Goal: Navigation & Orientation: Find specific page/section

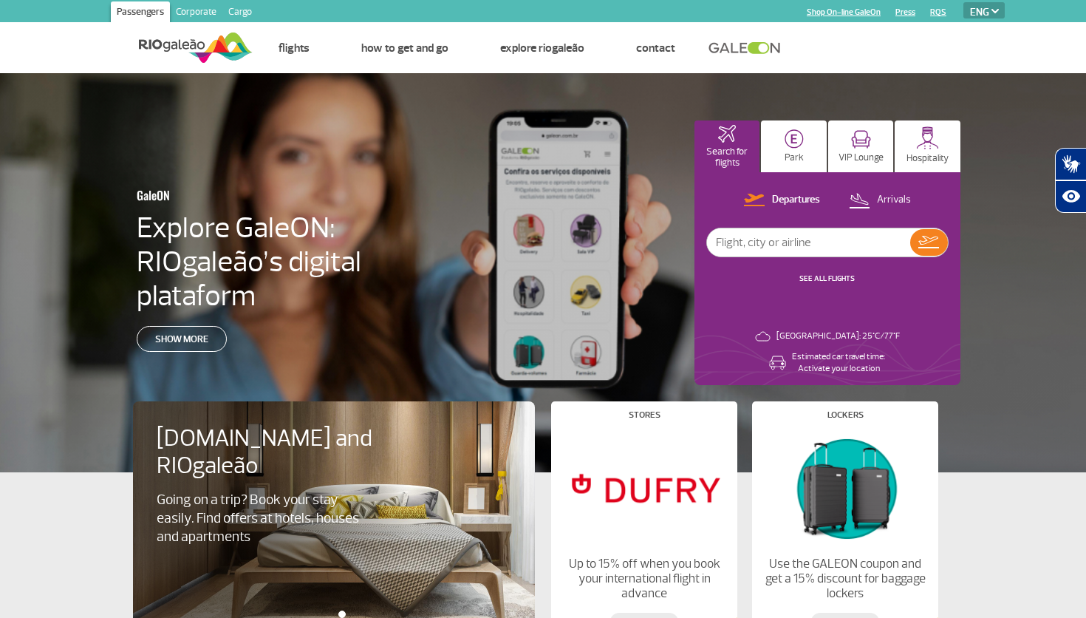
click at [963, 2] on select "PT ENG ESP" at bounding box center [983, 10] width 41 height 16
select select "es"
click option "ESP" at bounding box center [0, 0] width 0 height 0
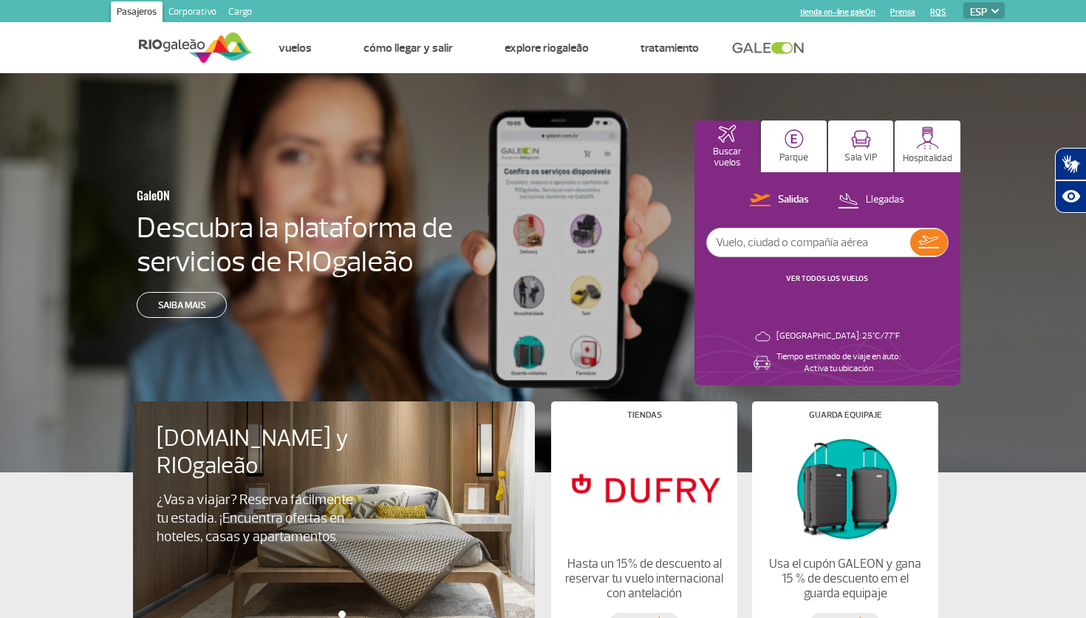
select select "es"
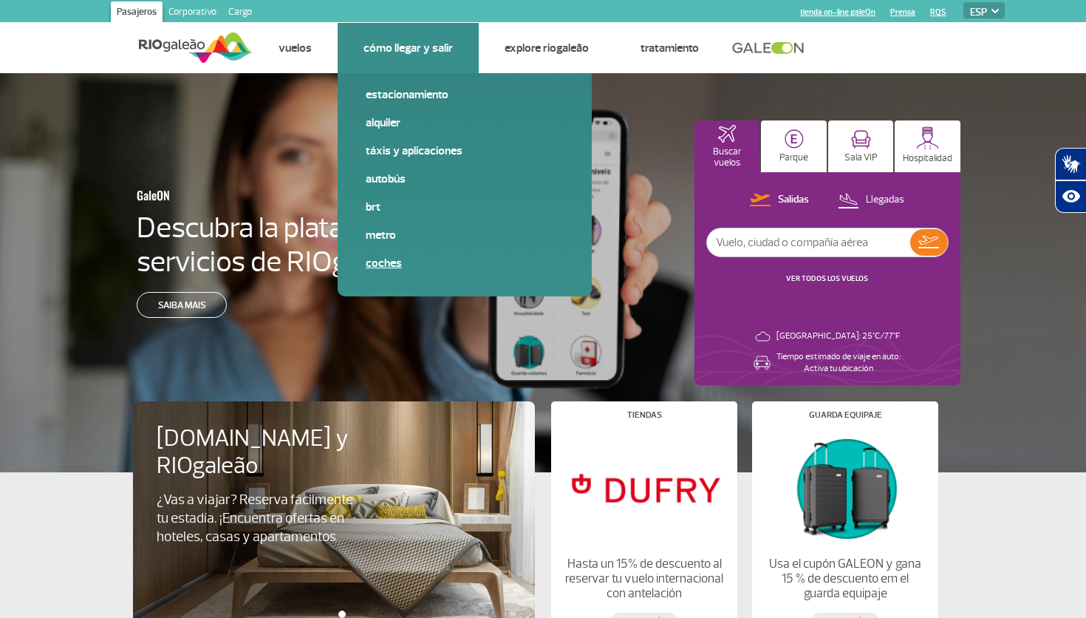
click at [390, 266] on link "Coches" at bounding box center [465, 263] width 198 height 16
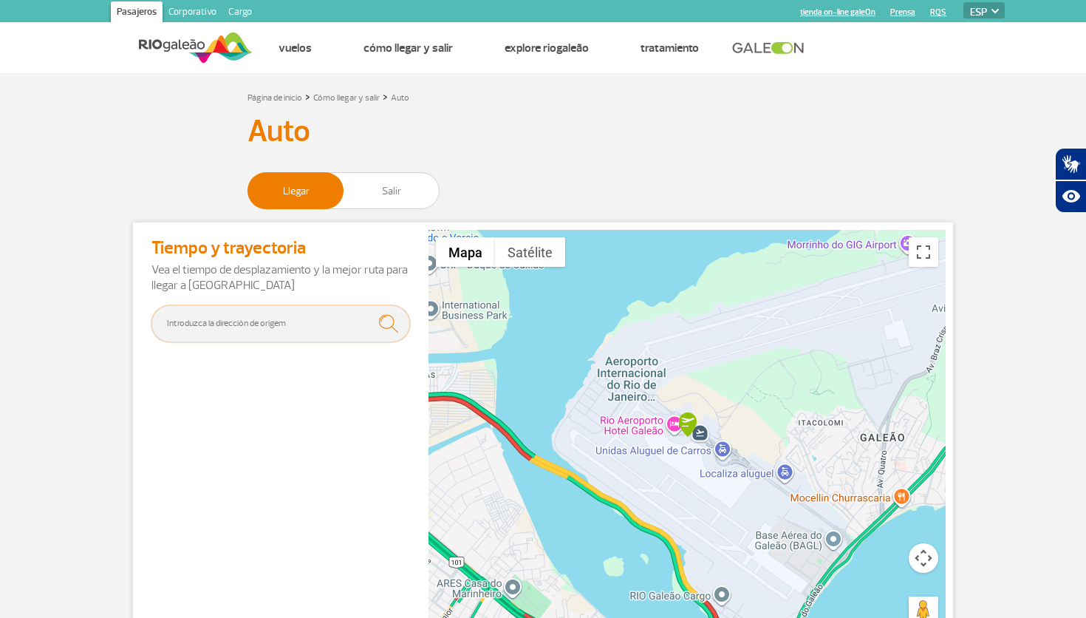
click at [261, 326] on input "text" at bounding box center [280, 323] width 259 height 37
type input "Budget Aluguel da Carros - [GEOGRAPHIC_DATA] - [GEOGRAPHIC_DATA], [GEOGRAPHIC_D…"
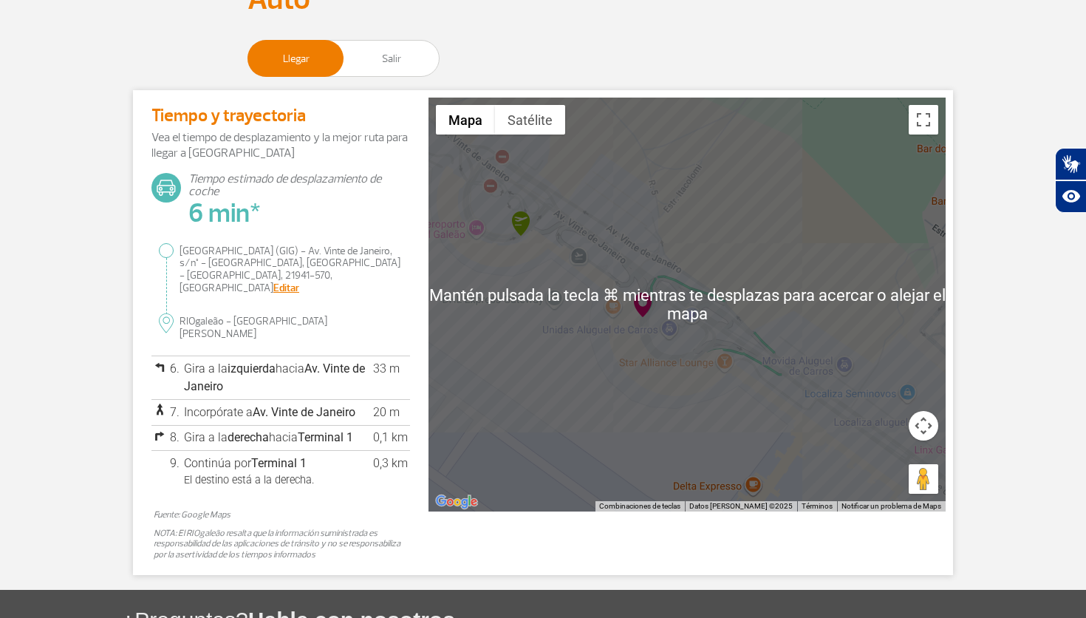
scroll to position [128, 0]
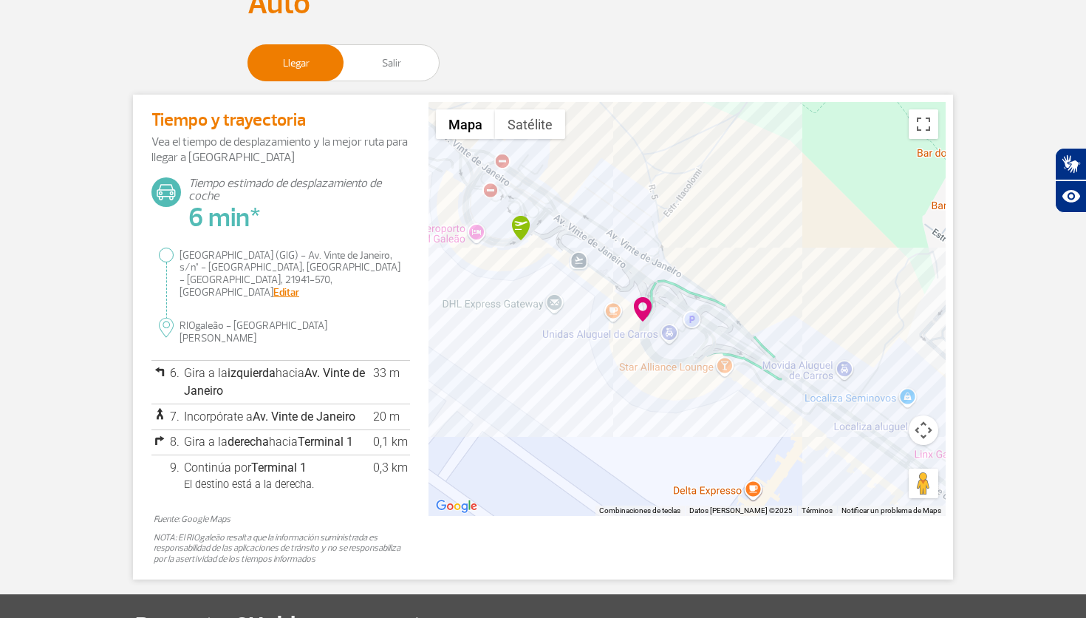
click at [1003, 261] on section "Página de inicio > Cómo llegar y salir > Auto Auto Llegar Salir Tiempo y trayec…" at bounding box center [543, 269] width 1086 height 619
click at [669, 340] on div at bounding box center [687, 309] width 517 height 414
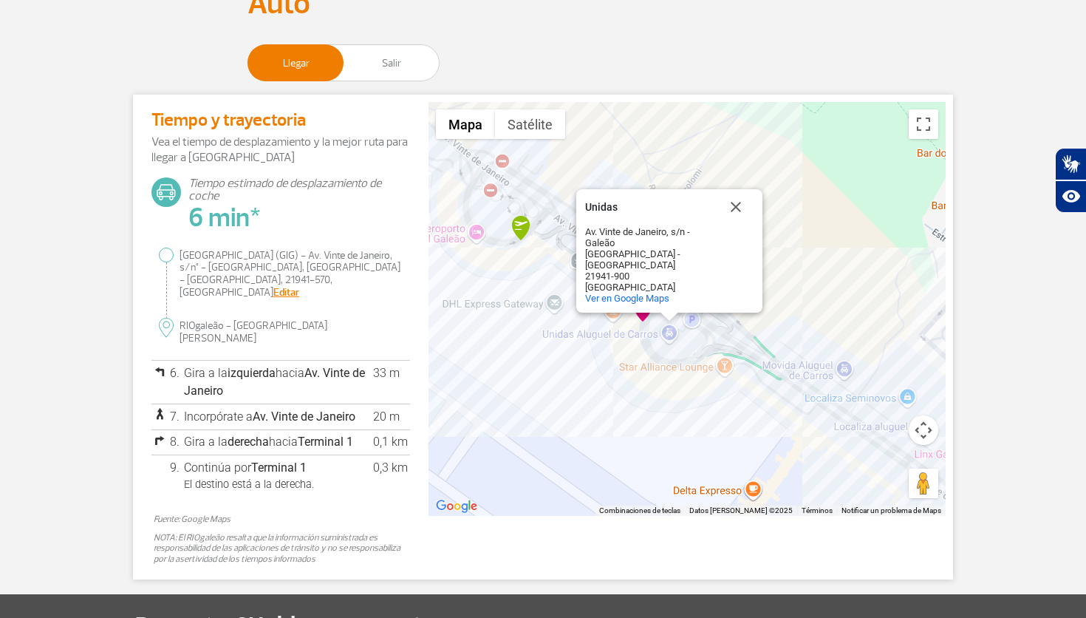
click at [584, 353] on div "Unidas Unidas Av. Vinte de Janeiro, s/n - Galeão [GEOGRAPHIC_DATA] - [GEOGRAPHI…" at bounding box center [687, 309] width 517 height 414
click at [728, 214] on button "Cerrar" at bounding box center [735, 206] width 35 height 35
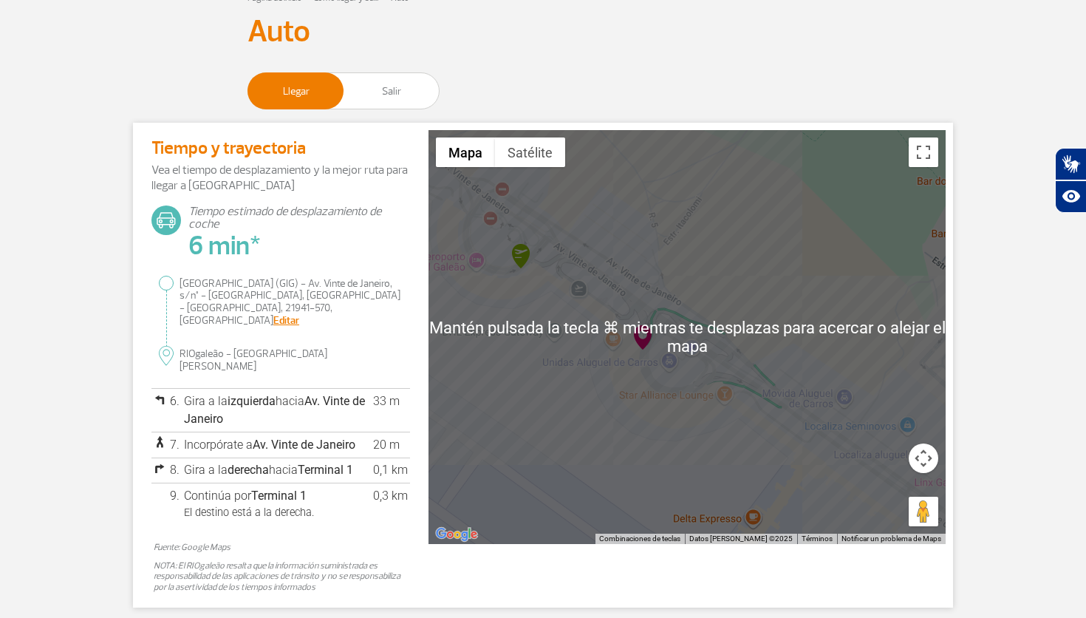
click at [517, 344] on div at bounding box center [687, 337] width 517 height 414
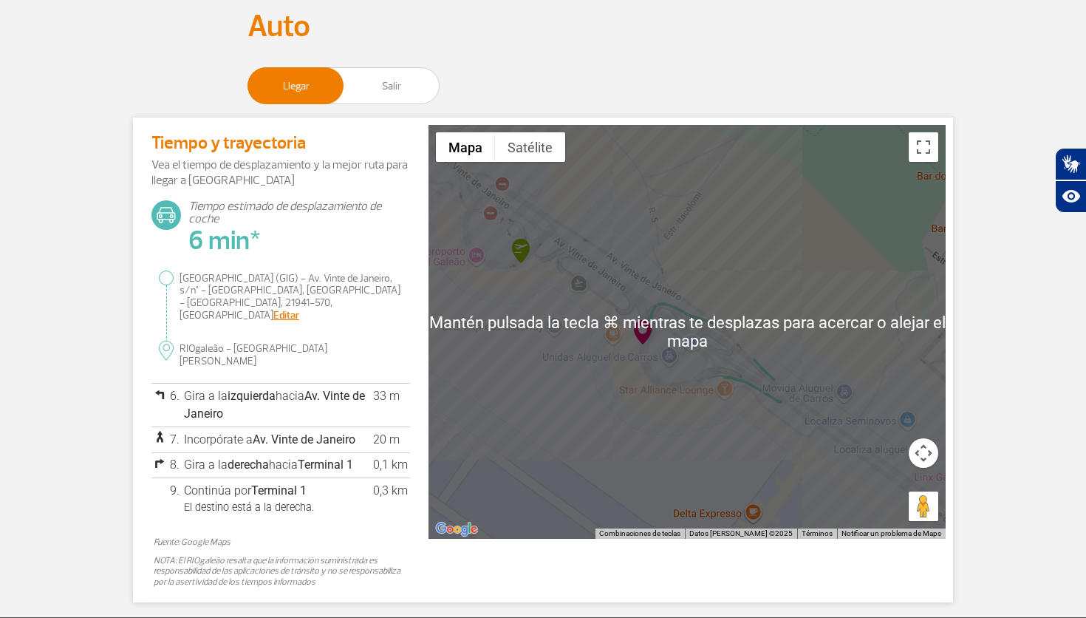
scroll to position [104, 0]
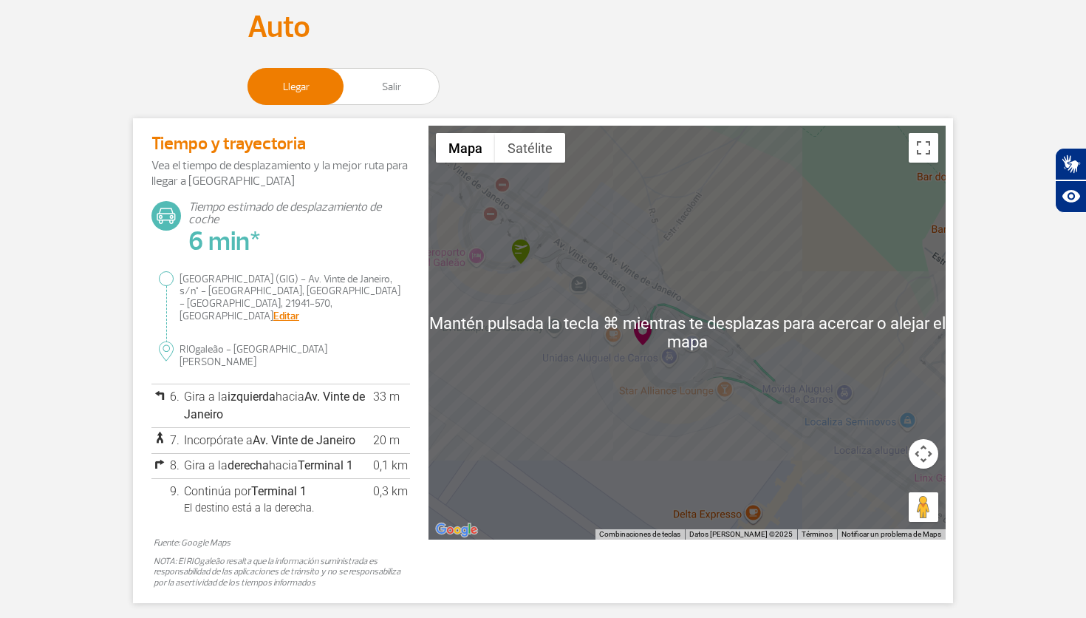
click at [729, 275] on div at bounding box center [687, 333] width 517 height 414
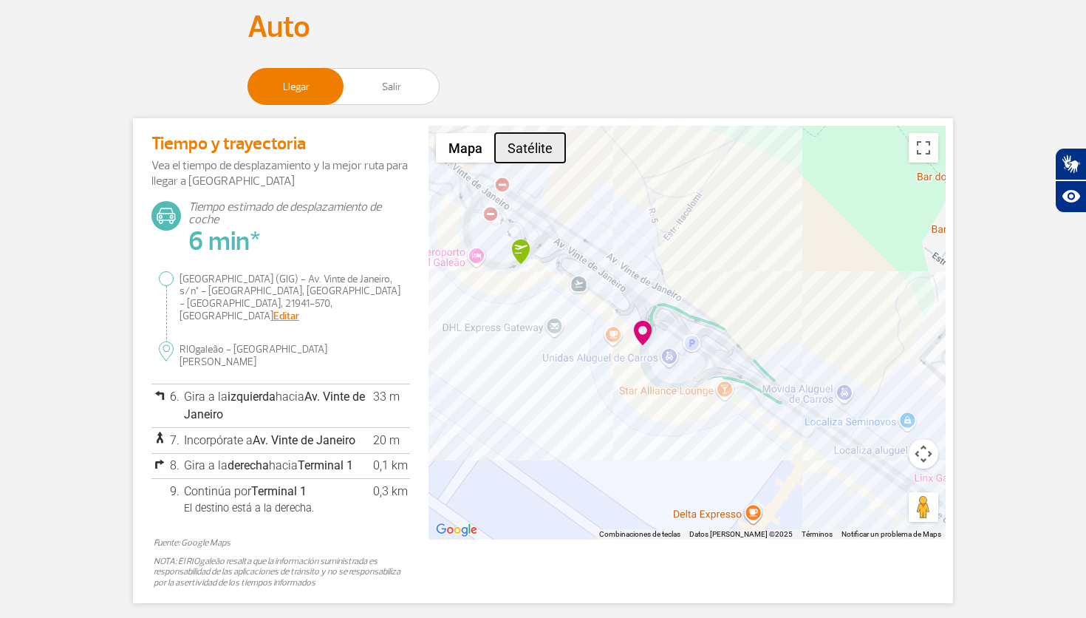
click at [547, 161] on button "Satélite" at bounding box center [530, 148] width 70 height 30
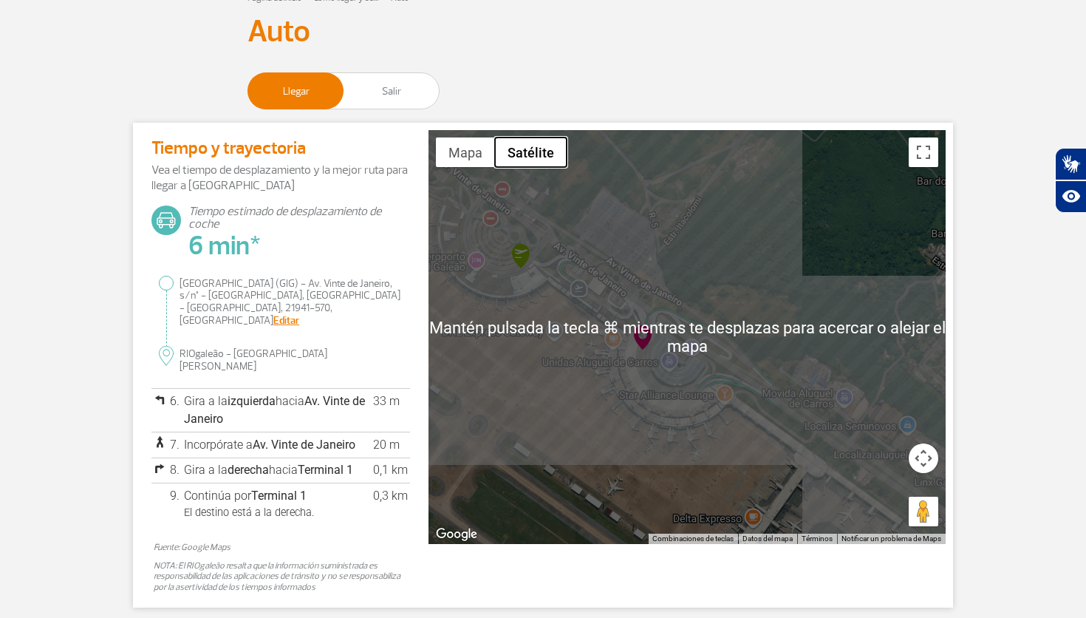
scroll to position [132, 0]
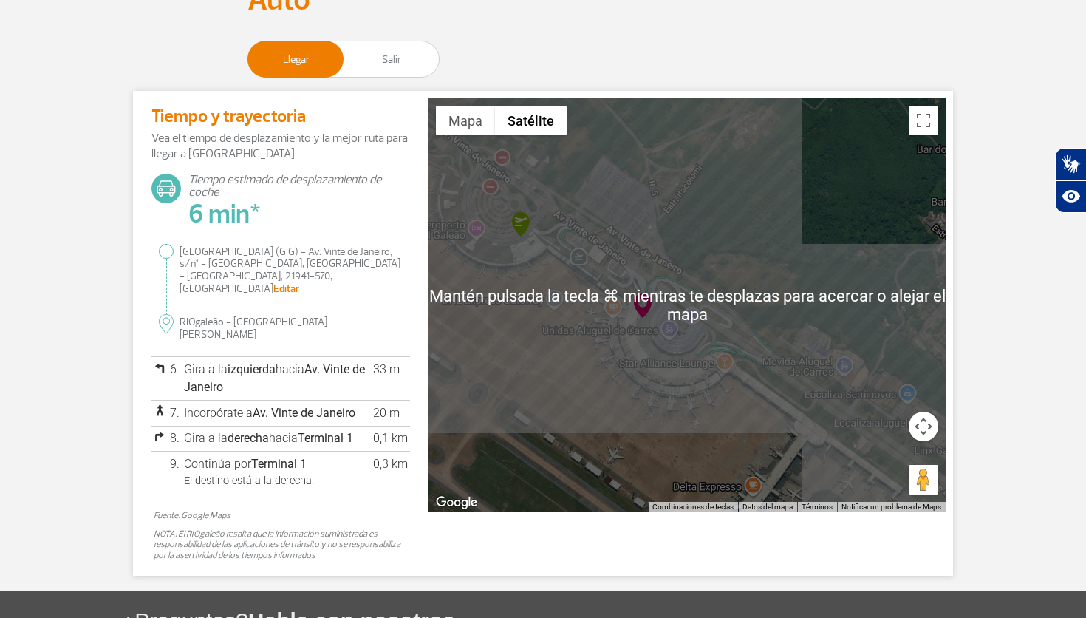
click at [986, 243] on section "Página de inicio > Cómo llegar y salir > Auto Auto Llegar Salir Tiempo y trayec…" at bounding box center [543, 265] width 1086 height 619
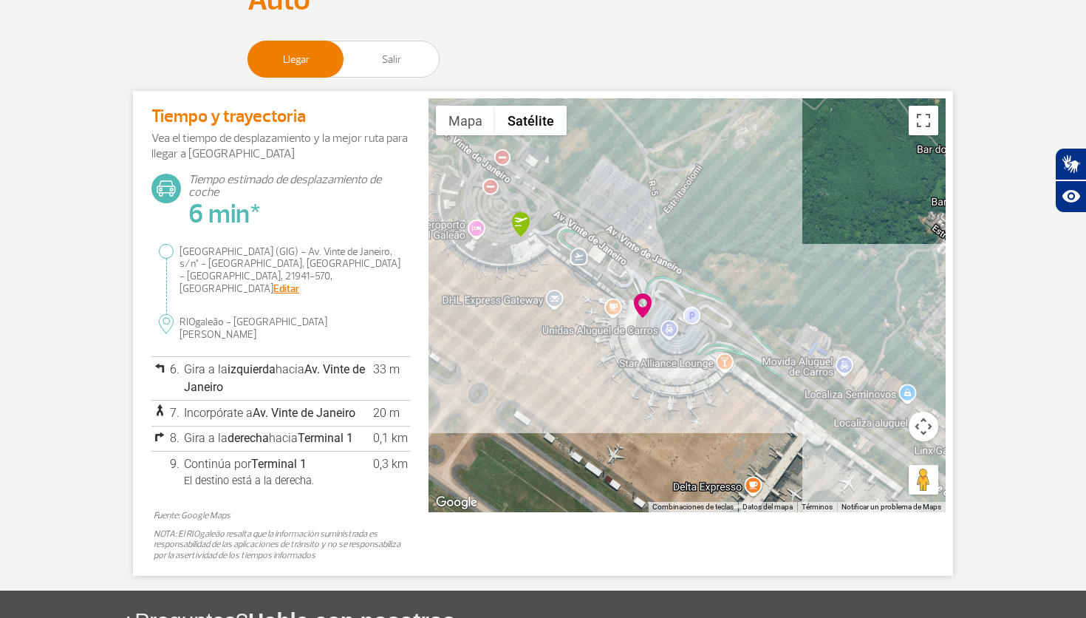
click at [672, 335] on div at bounding box center [687, 305] width 517 height 414
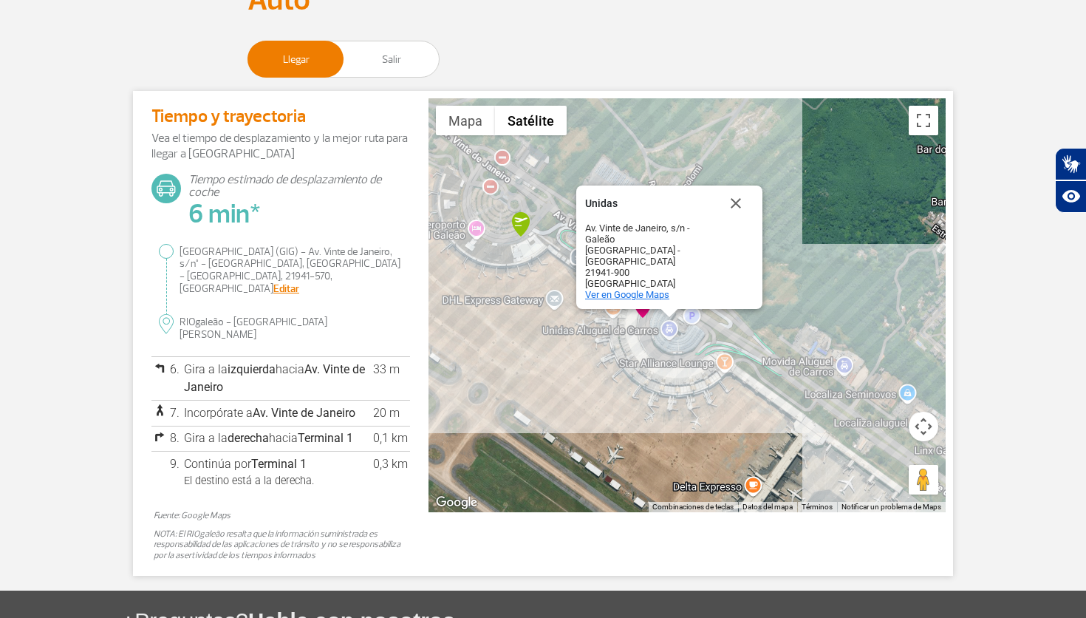
click at [651, 297] on span "Ver en Google Maps" at bounding box center [627, 294] width 84 height 11
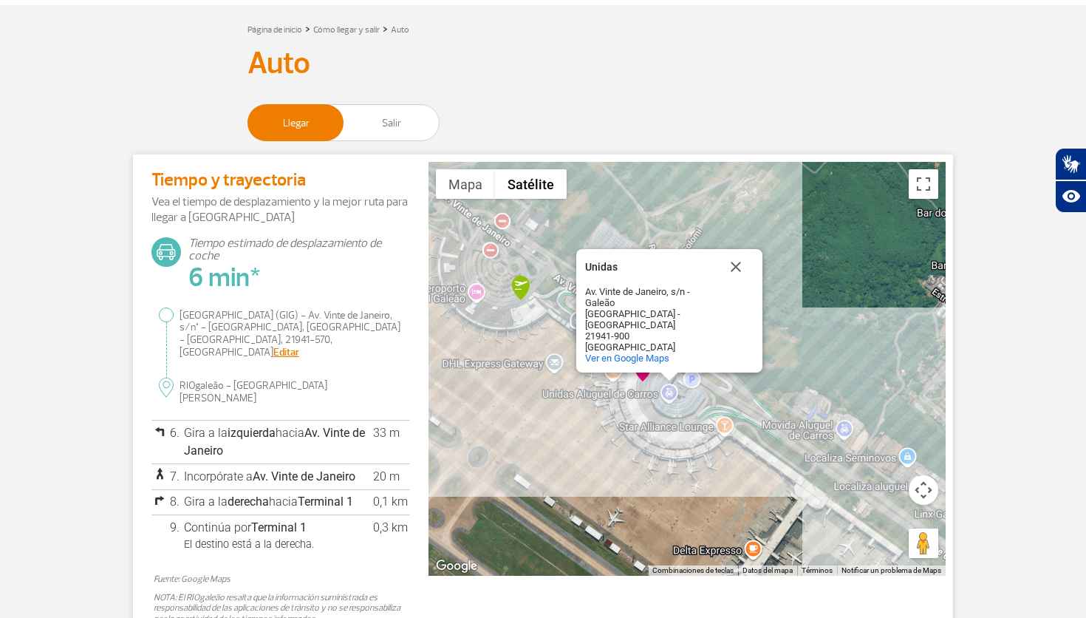
scroll to position [0, 0]
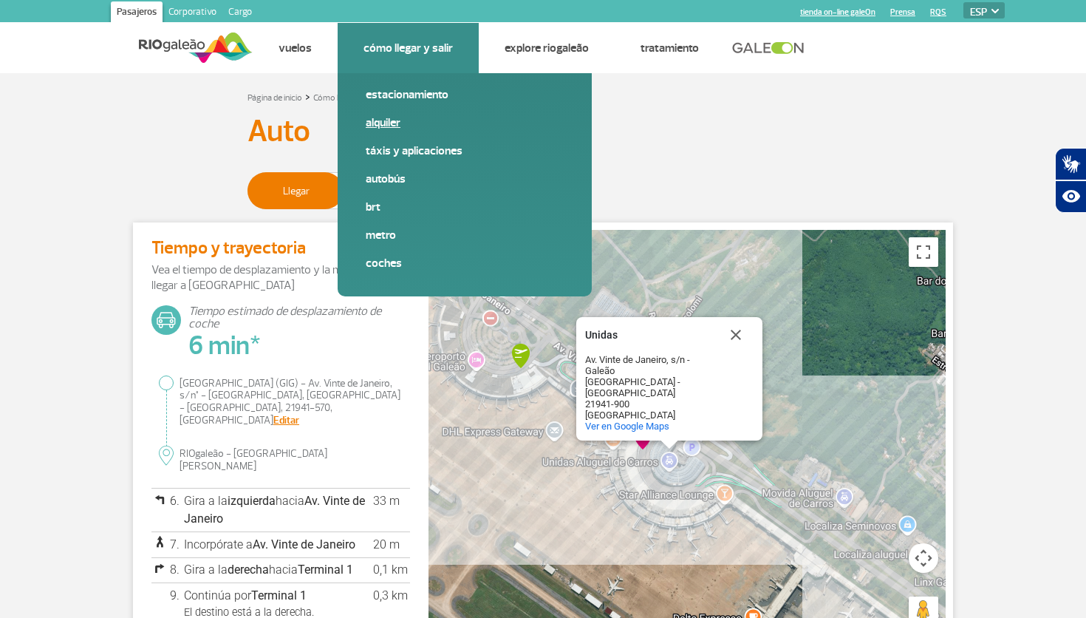
click at [385, 128] on link "Alquiler" at bounding box center [465, 123] width 198 height 16
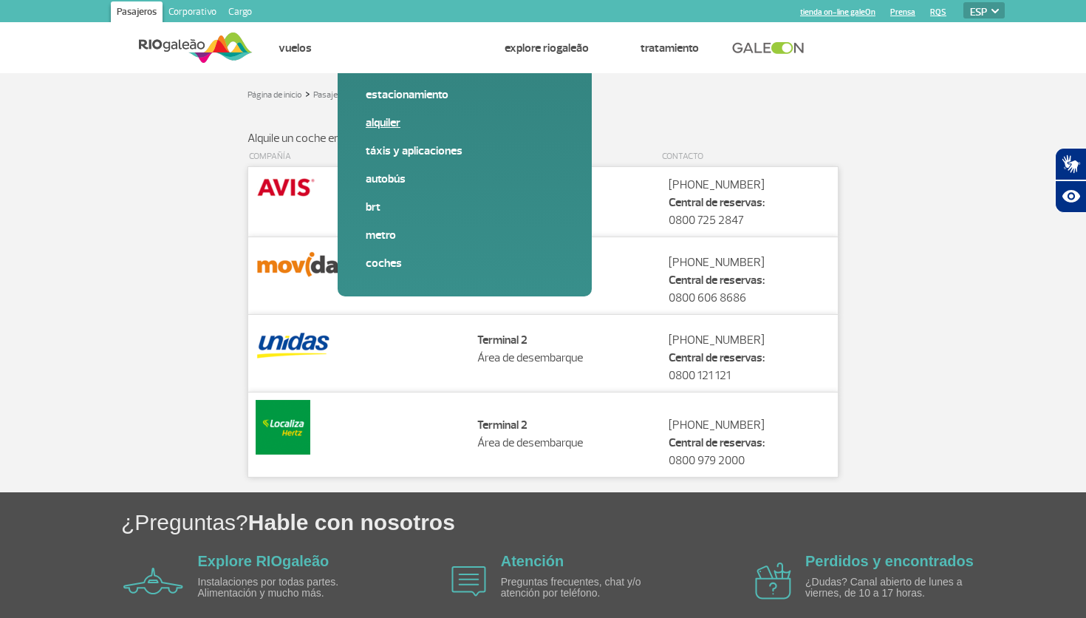
scroll to position [35, 0]
